Goal: Transaction & Acquisition: Purchase product/service

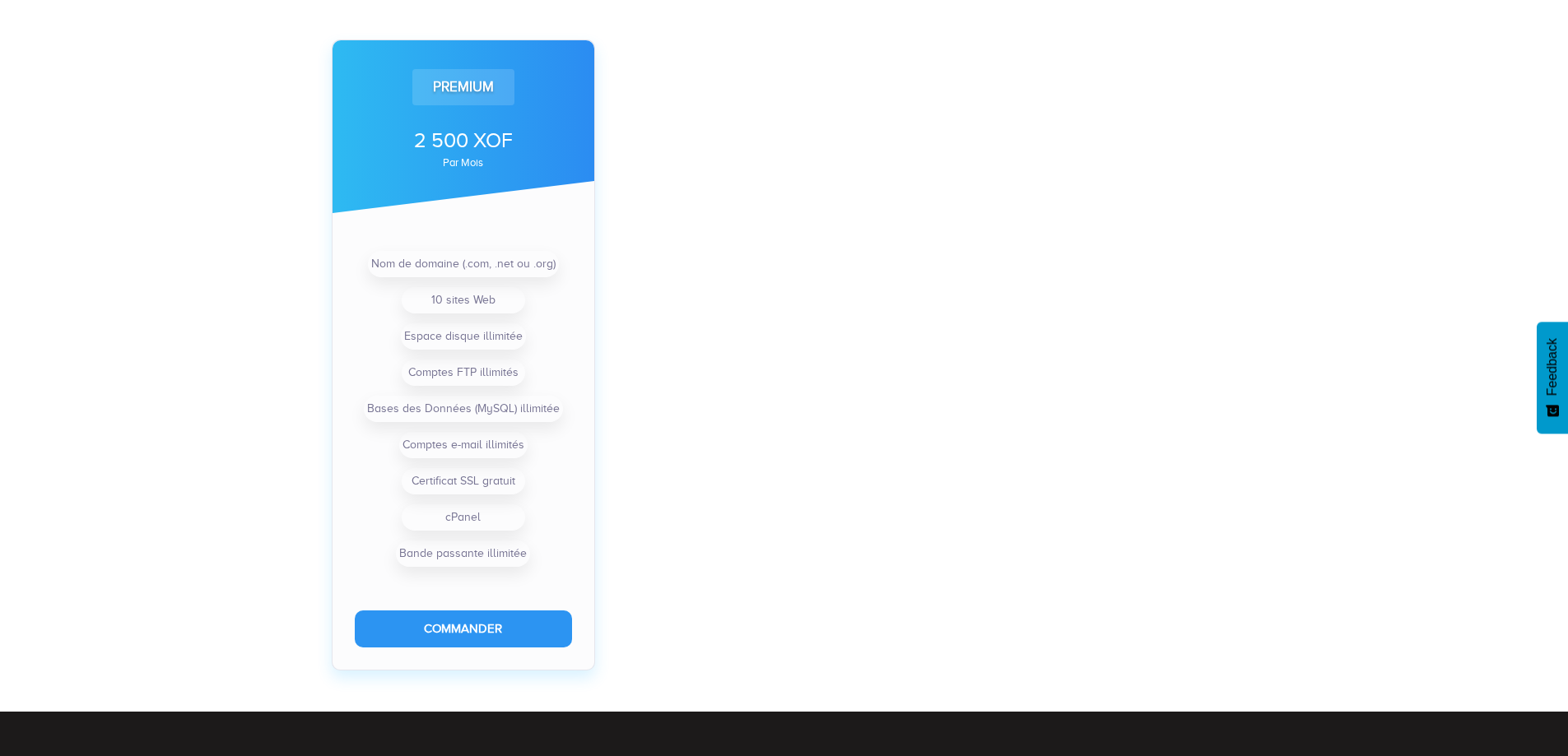
scroll to position [1482, 0]
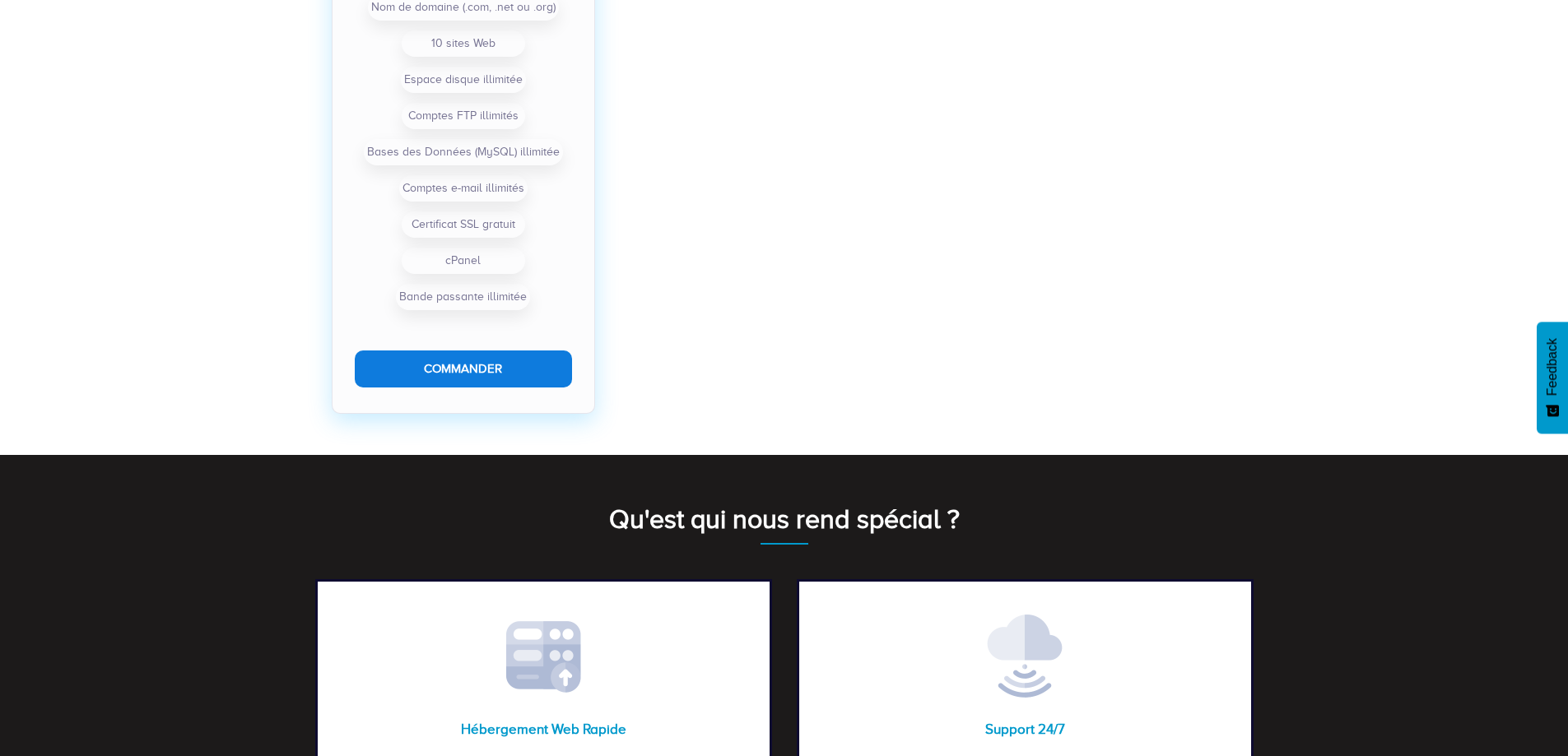
click at [491, 368] on button "Commander" at bounding box center [463, 369] width 217 height 37
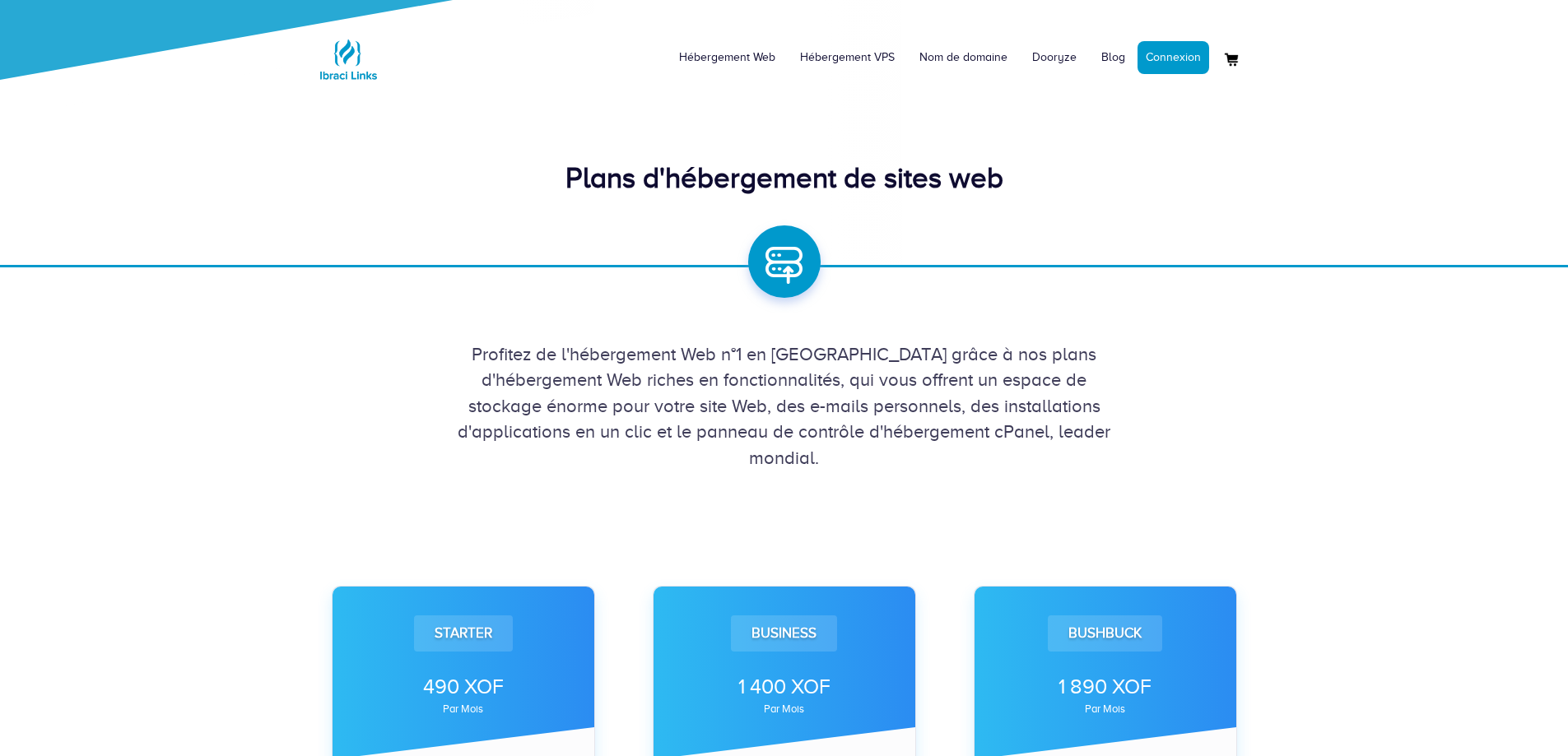
scroll to position [494, 0]
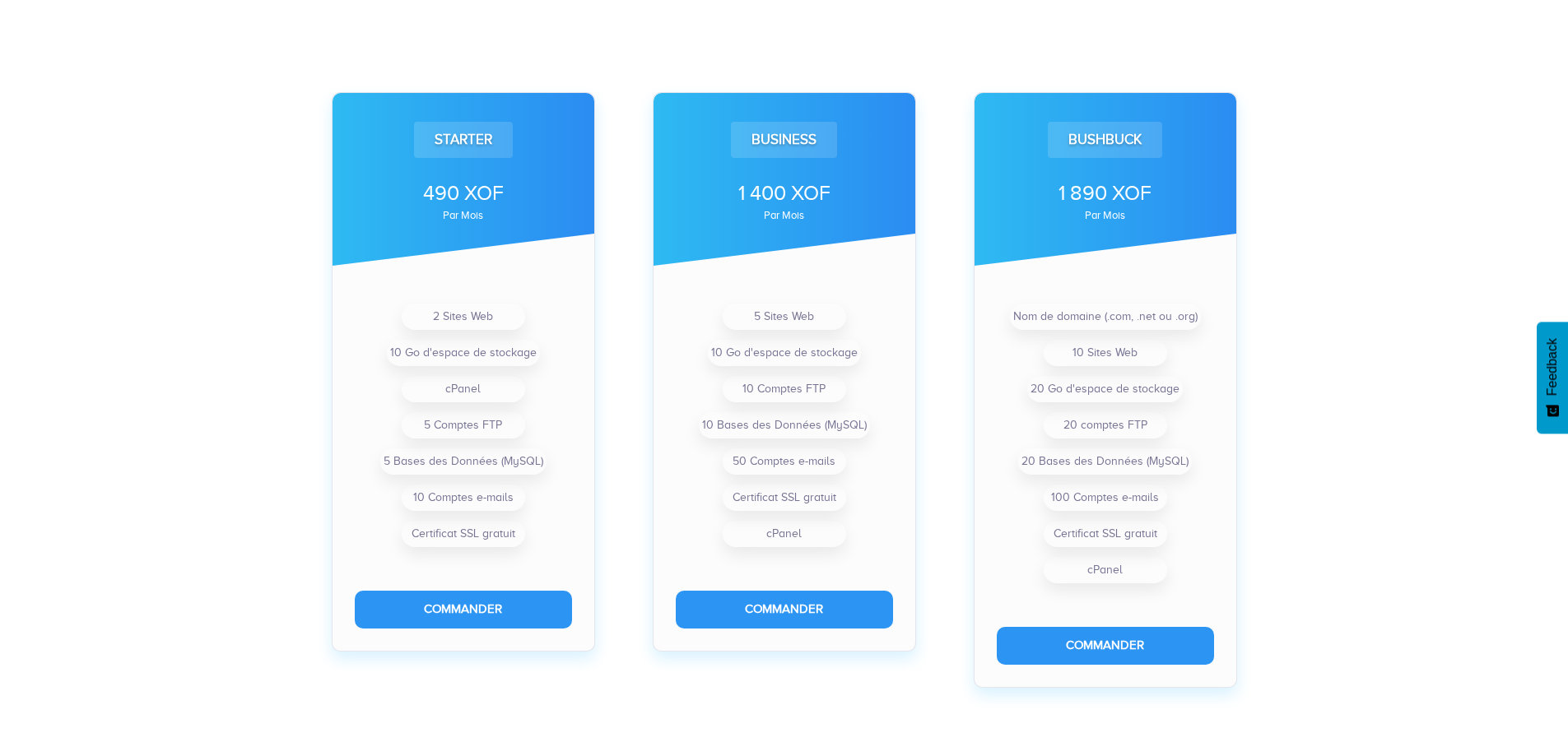
click at [1415, 453] on div "Starter 490 XOF par mois 2 Sites Web 10 Go d'espace de stockage cPanel 5 Compte…" at bounding box center [784, 710] width 1568 height 1466
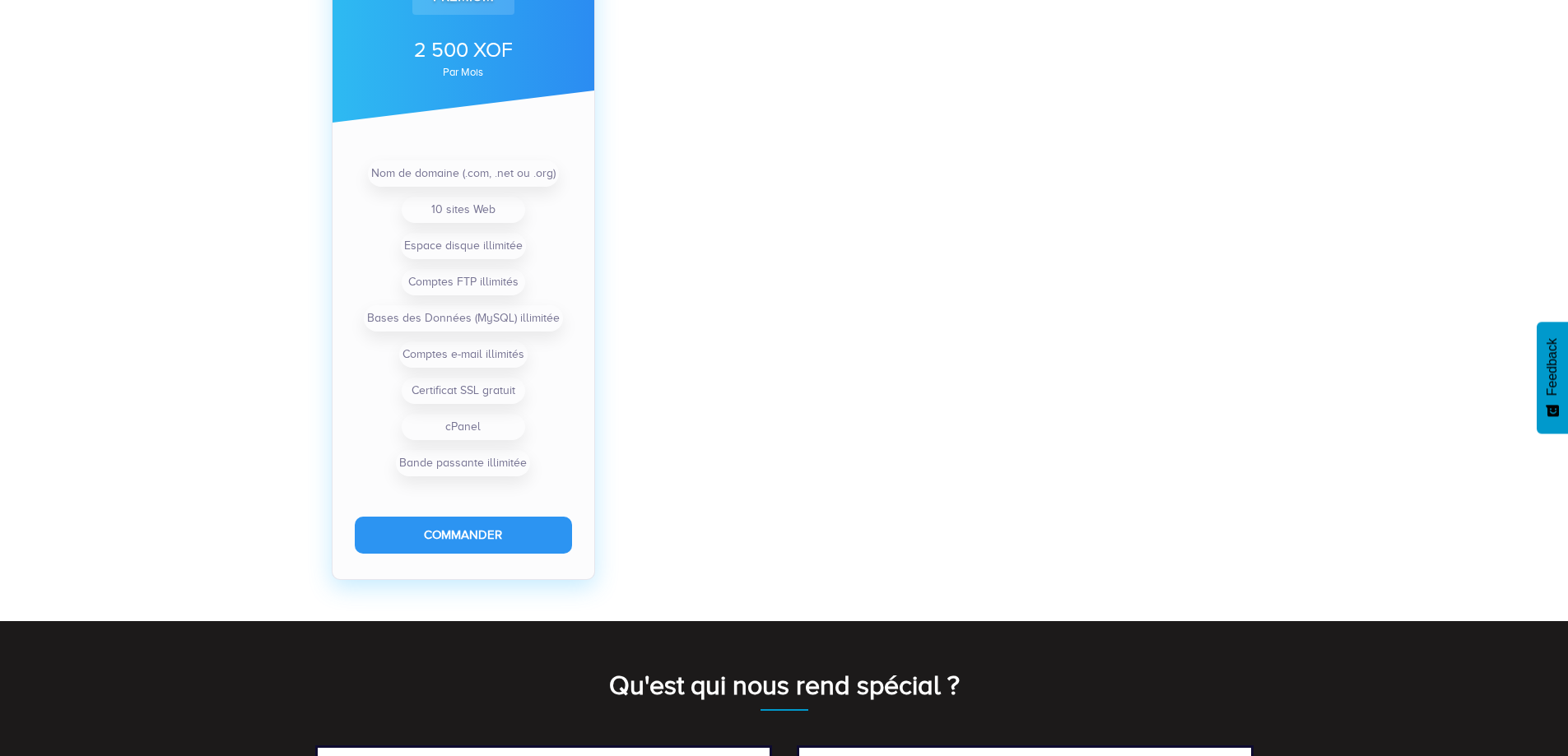
scroll to position [1317, 0]
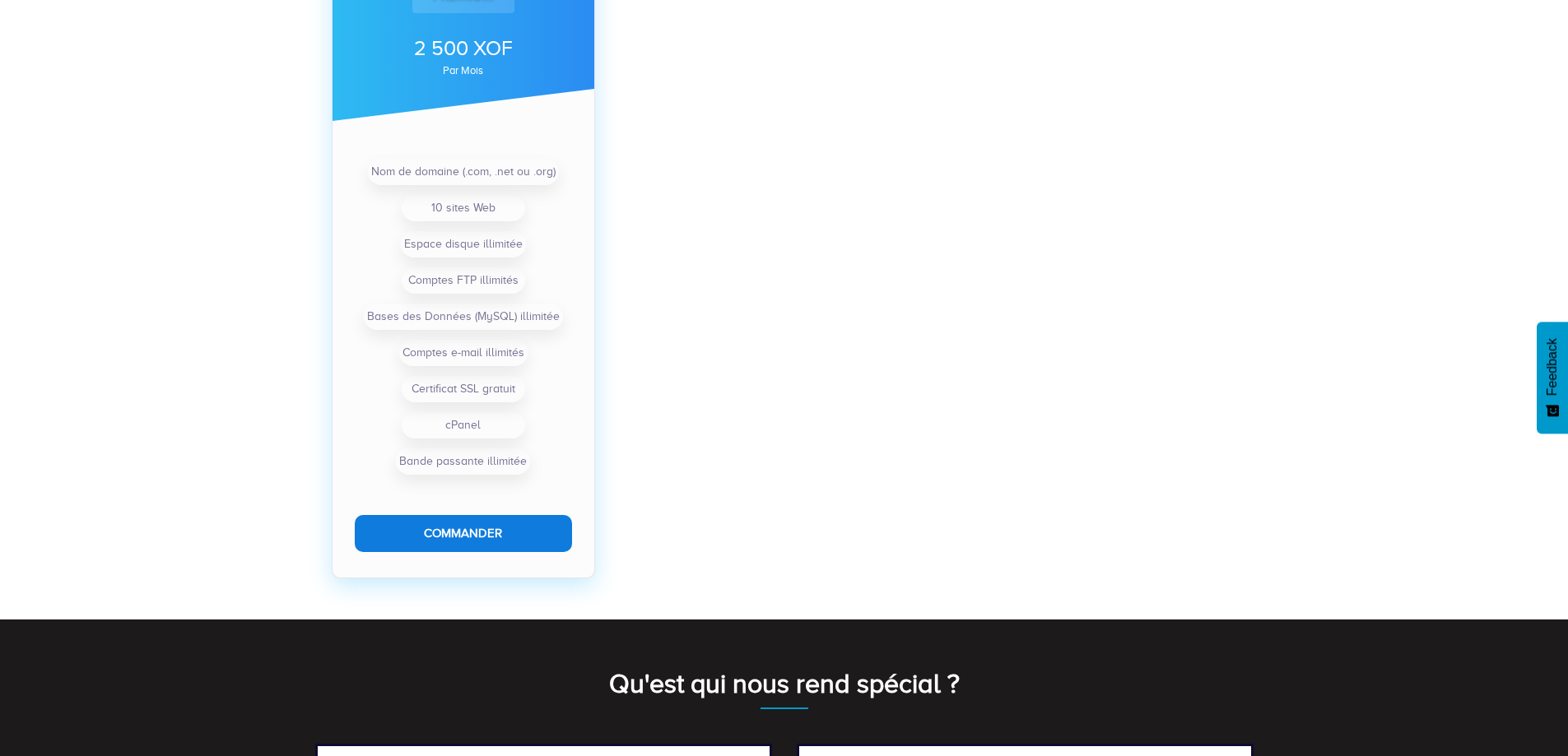
click at [488, 533] on button "Commander" at bounding box center [463, 533] width 217 height 37
